Goal: Transaction & Acquisition: Purchase product/service

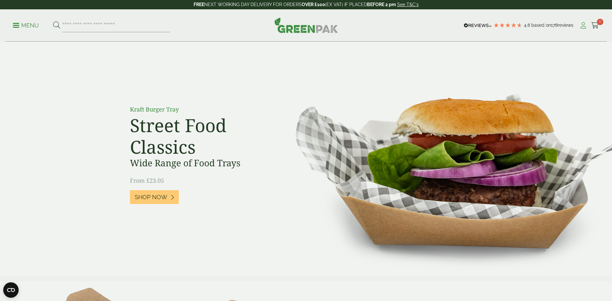
click at [586, 26] on icon at bounding box center [584, 25] width 8 height 6
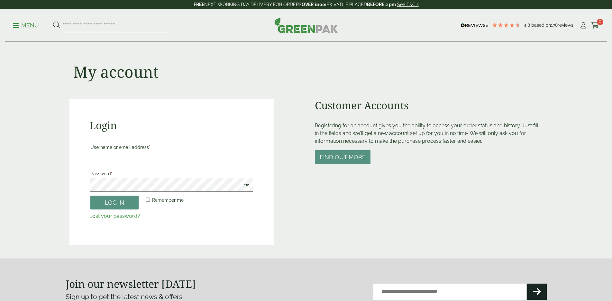
click at [168, 163] on input "Username or email address *" at bounding box center [171, 159] width 163 height 14
type input "**********"
click at [132, 206] on button "Log in" at bounding box center [114, 202] width 48 height 14
click at [581, 26] on icon at bounding box center [584, 25] width 8 height 6
click at [135, 155] on input "Username or email address *" at bounding box center [171, 159] width 163 height 14
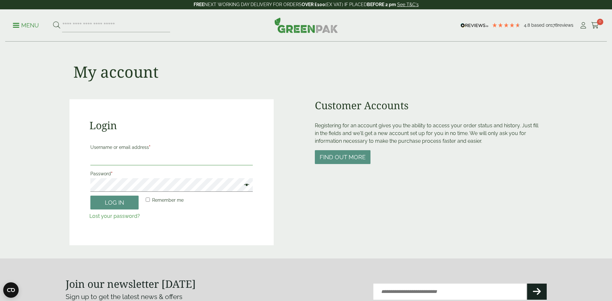
type input "**********"
click at [107, 204] on button "Log in" at bounding box center [114, 202] width 48 height 14
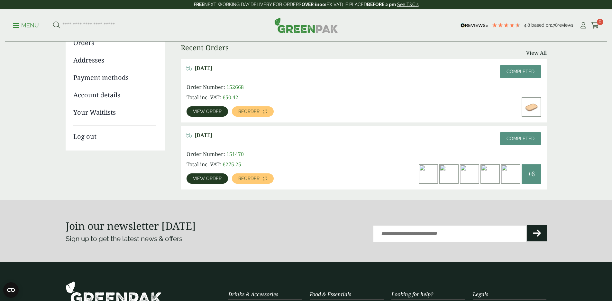
scroll to position [97, 0]
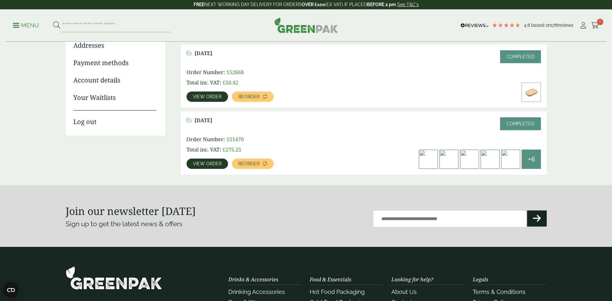
click at [204, 159] on link "View order" at bounding box center [208, 163] width 42 height 10
click at [256, 95] on span "Reorder" at bounding box center [248, 96] width 21 height 5
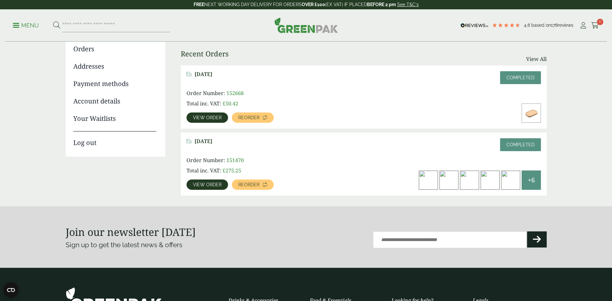
scroll to position [64, 0]
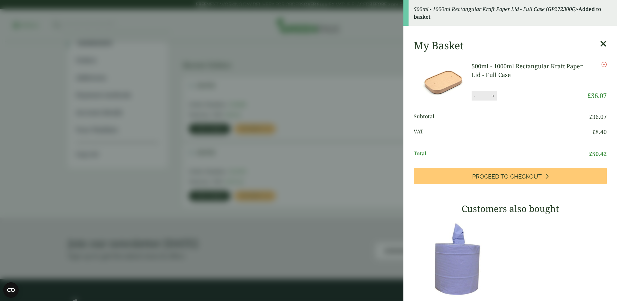
click at [524, 96] on div "500ml - 1000ml Rectangular Kraft Paper Lid - Full Case quantity - * + Update" at bounding box center [522, 96] width 100 height 10
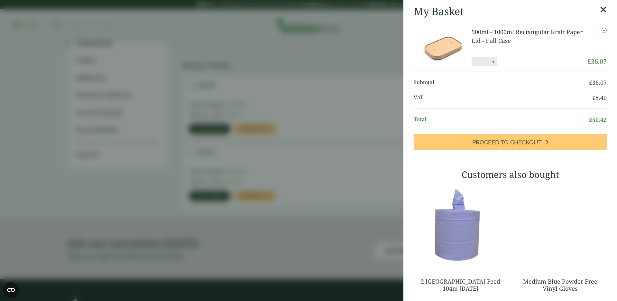
click at [381, 131] on aside "My Basket 500ml - 1000ml Rectangular Kraft Paper Lid - Full Case 500ml - 1000ml…" at bounding box center [308, 150] width 617 height 301
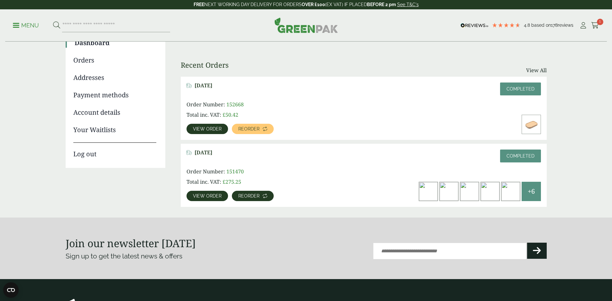
click at [250, 196] on span "Reorder" at bounding box center [248, 195] width 21 height 5
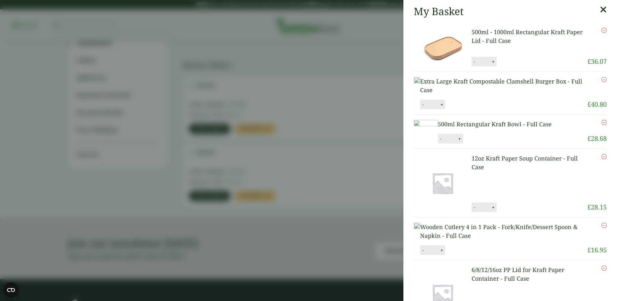
scroll to position [32, 0]
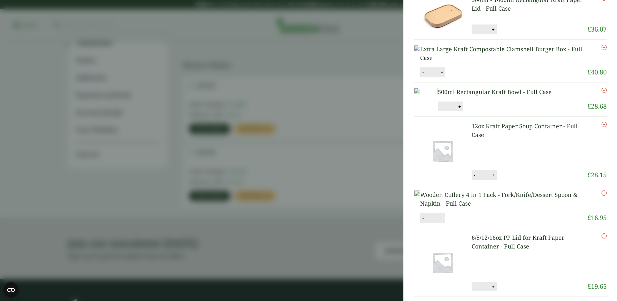
click at [602, 127] on icon "Remove this item" at bounding box center [604, 124] width 5 height 5
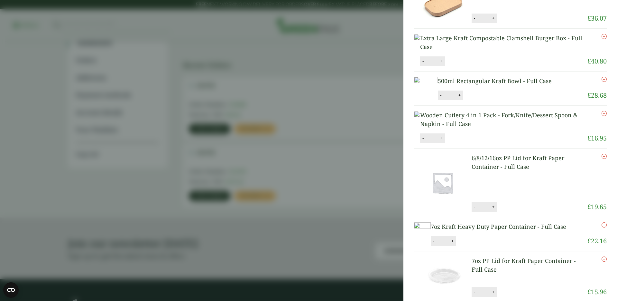
scroll to position [59, 0]
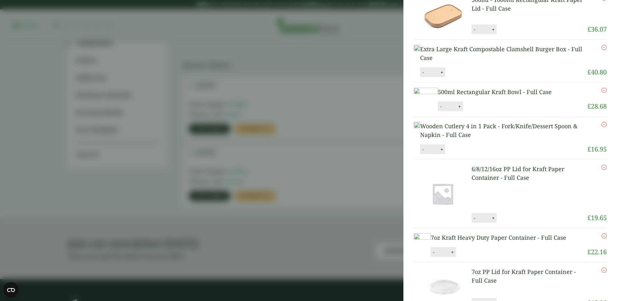
click at [602, 127] on icon "Remove this item" at bounding box center [604, 124] width 5 height 5
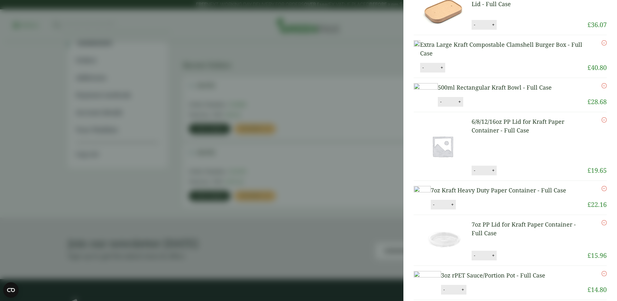
scroll to position [85, 0]
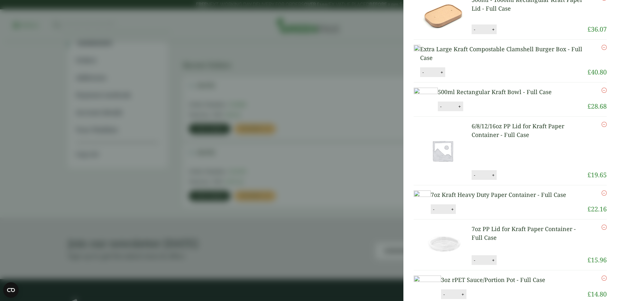
click at [602, 127] on icon "Remove this item" at bounding box center [604, 124] width 5 height 5
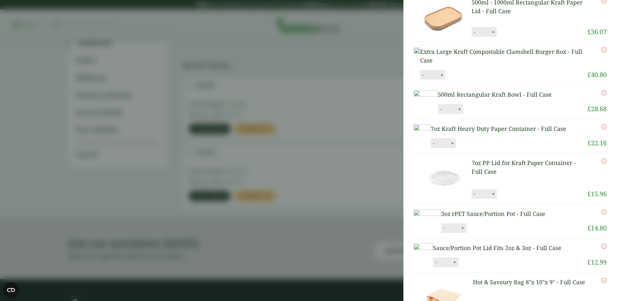
scroll to position [111, 0]
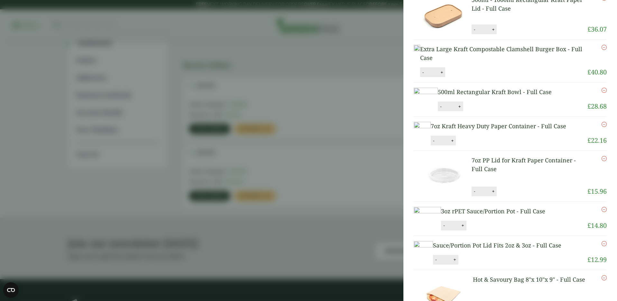
click at [602, 127] on icon "Remove this item" at bounding box center [604, 124] width 5 height 5
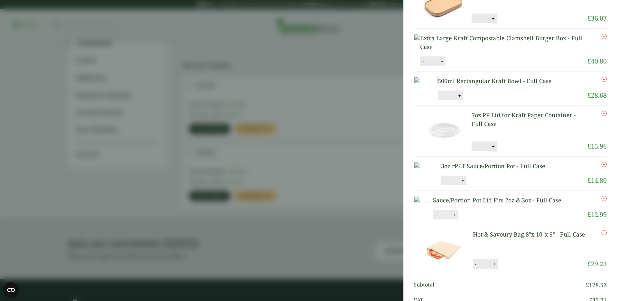
click at [602, 116] on icon "Remove this item" at bounding box center [604, 113] width 5 height 5
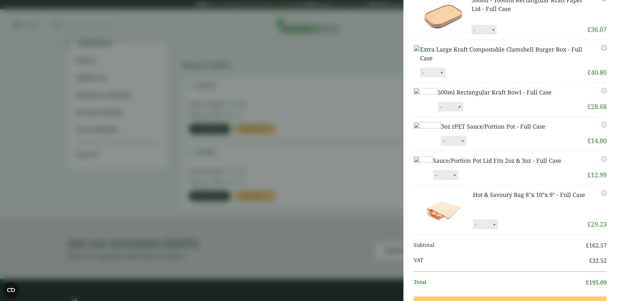
click at [602, 127] on icon "Remove this item" at bounding box center [604, 124] width 5 height 5
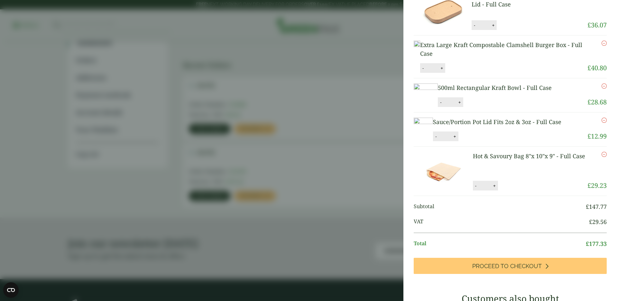
click at [602, 123] on icon "Remove this item" at bounding box center [604, 119] width 5 height 5
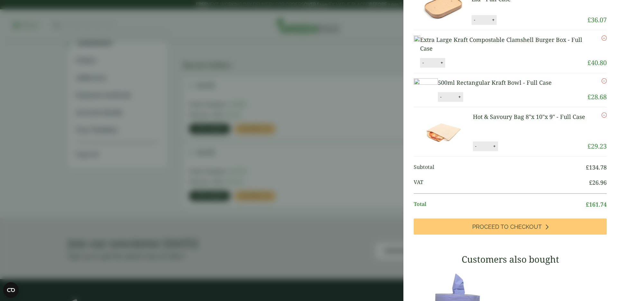
scroll to position [190, 0]
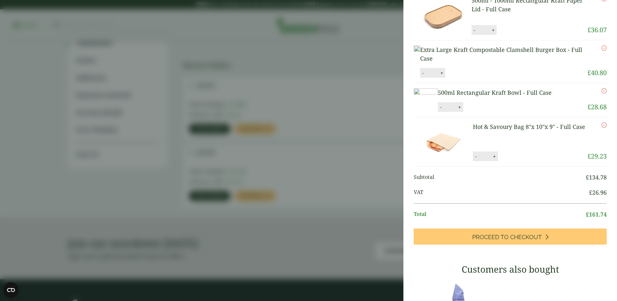
click at [602, 127] on icon "Remove this item" at bounding box center [604, 124] width 5 height 5
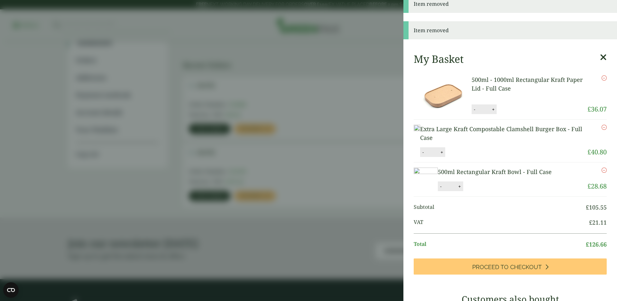
scroll to position [0, 0]
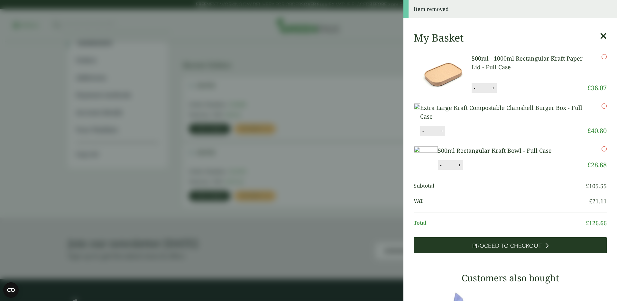
click at [532, 253] on link "Proceed to Checkout" at bounding box center [510, 245] width 193 height 16
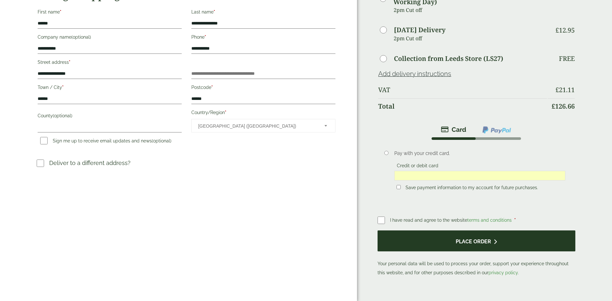
scroll to position [161, 0]
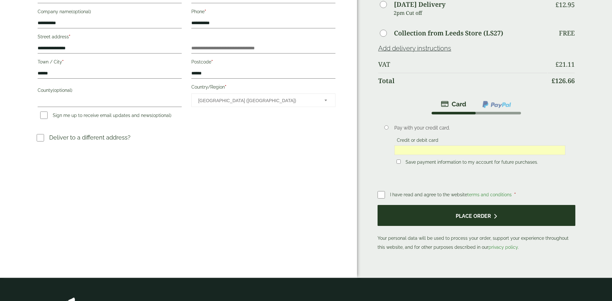
click at [424, 215] on button "Place order" at bounding box center [477, 215] width 198 height 21
